Goal: Task Accomplishment & Management: Complete application form

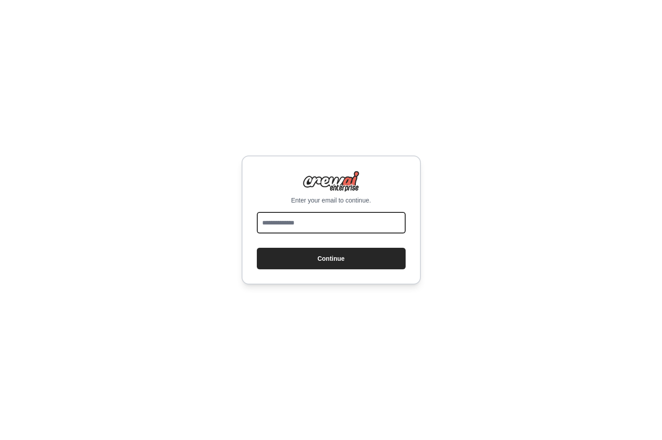
click at [302, 220] on input "email" at bounding box center [331, 223] width 149 height 22
type input "**********"
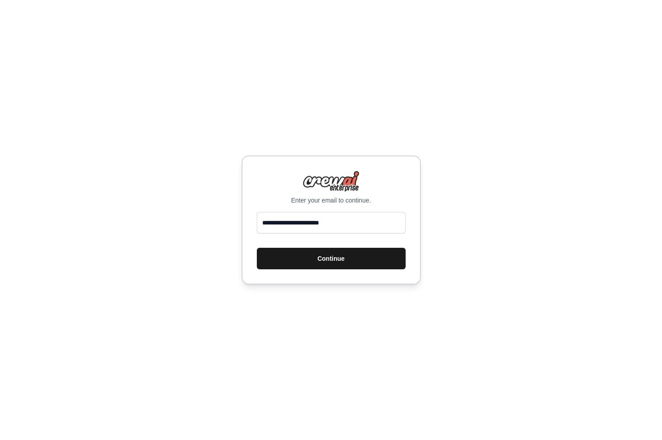
click at [322, 266] on button "Continue" at bounding box center [331, 259] width 149 height 22
